Goal: Transaction & Acquisition: Purchase product/service

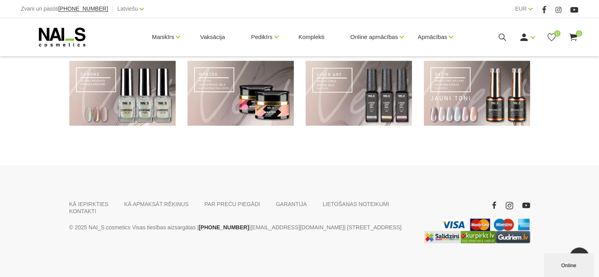
scroll to position [636, 0]
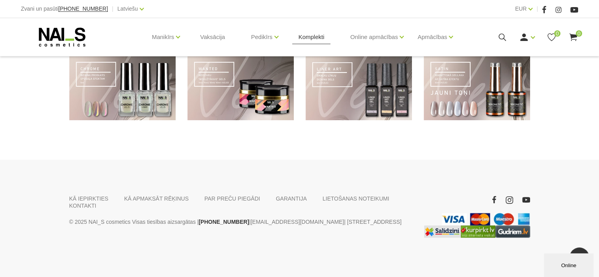
click at [306, 39] on link "Komplekti" at bounding box center [311, 37] width 39 height 38
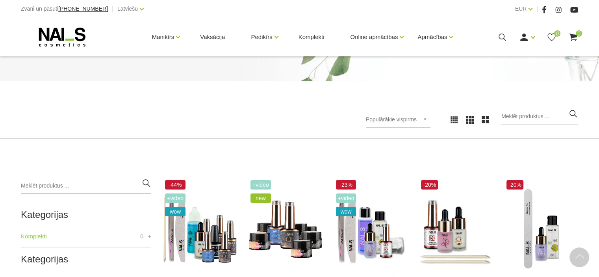
scroll to position [60, 0]
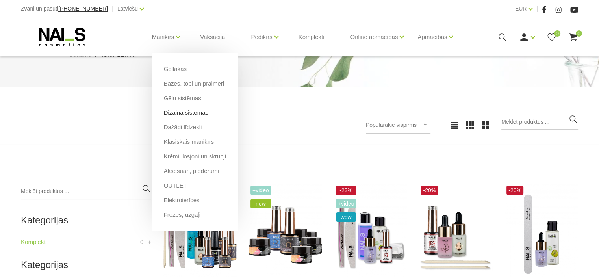
click at [174, 110] on link "Dizaina sistēmas" at bounding box center [186, 112] width 44 height 9
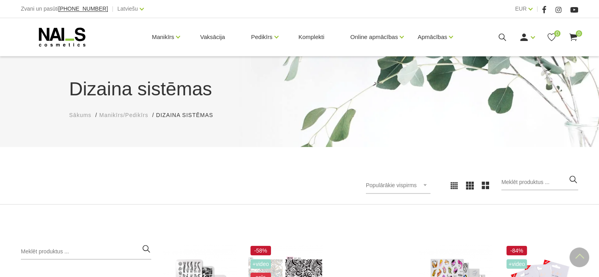
scroll to position [590, 0]
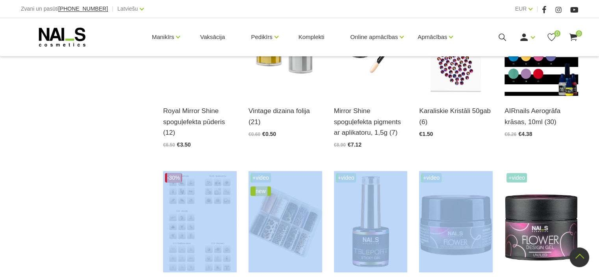
drag, startPoint x: 597, startPoint y: 137, endPoint x: 597, endPoint y: 168, distance: 30.7
click at [597, 168] on div "Kategorijas Manikīrs/Pedikīrs 11 Gēllakas MIRROR COLOR Gel polish ROSE Gēllakas…" at bounding box center [299, 105] width 599 height 905
click at [595, 155] on div "Kategorijas Manikīrs/Pedikīrs 11 Gēllakas MIRROR COLOR Gel polish ROSE Gēllakas…" at bounding box center [299, 105] width 599 height 905
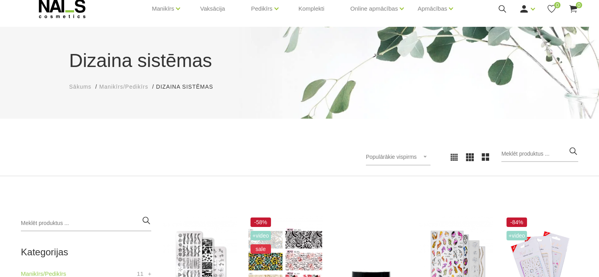
scroll to position [27, 0]
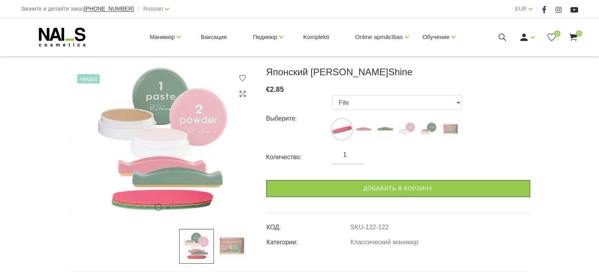
scroll to position [102, 0]
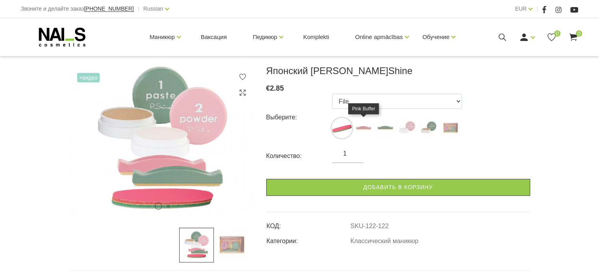
click at [361, 127] on img at bounding box center [364, 128] width 20 height 20
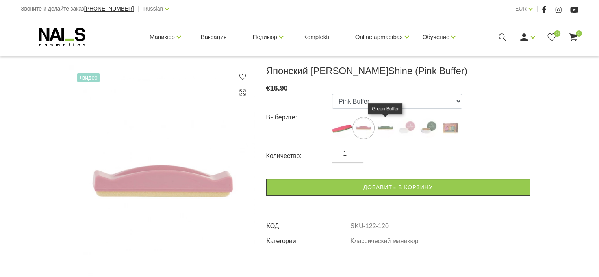
click at [381, 128] on img at bounding box center [385, 128] width 20 height 20
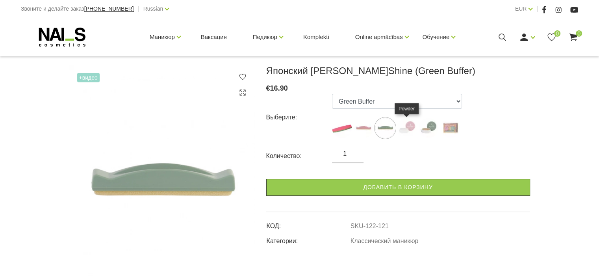
click at [414, 123] on img at bounding box center [407, 128] width 20 height 20
select select "123"
